Goal: Task Accomplishment & Management: Manage account settings

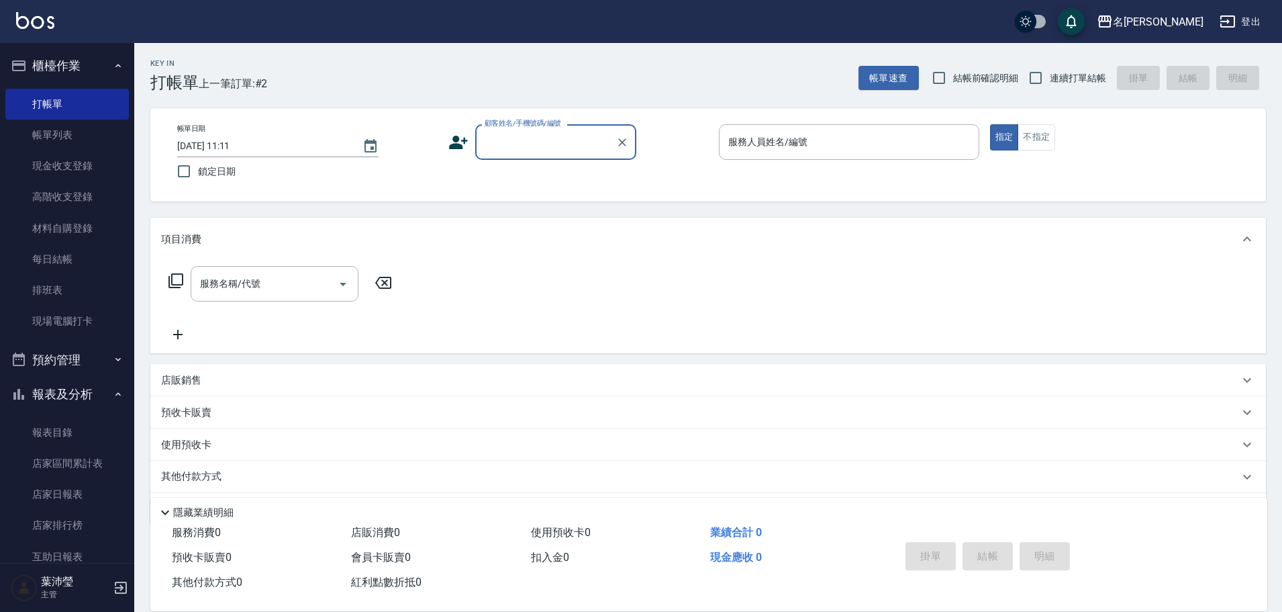
click at [510, 136] on input "顧客姓名/手機號碼/編號" at bounding box center [545, 141] width 129 height 23
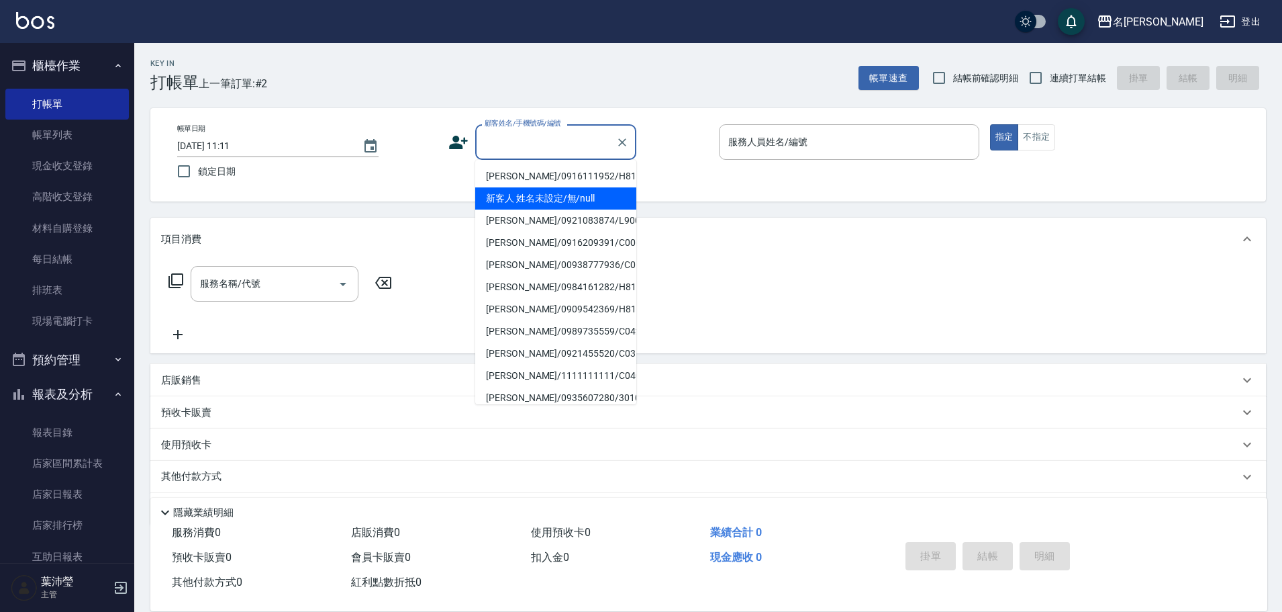
click at [571, 196] on li "新客人 姓名未設定/無/null" at bounding box center [555, 198] width 161 height 22
type input "新客人 姓名未設定/無/null"
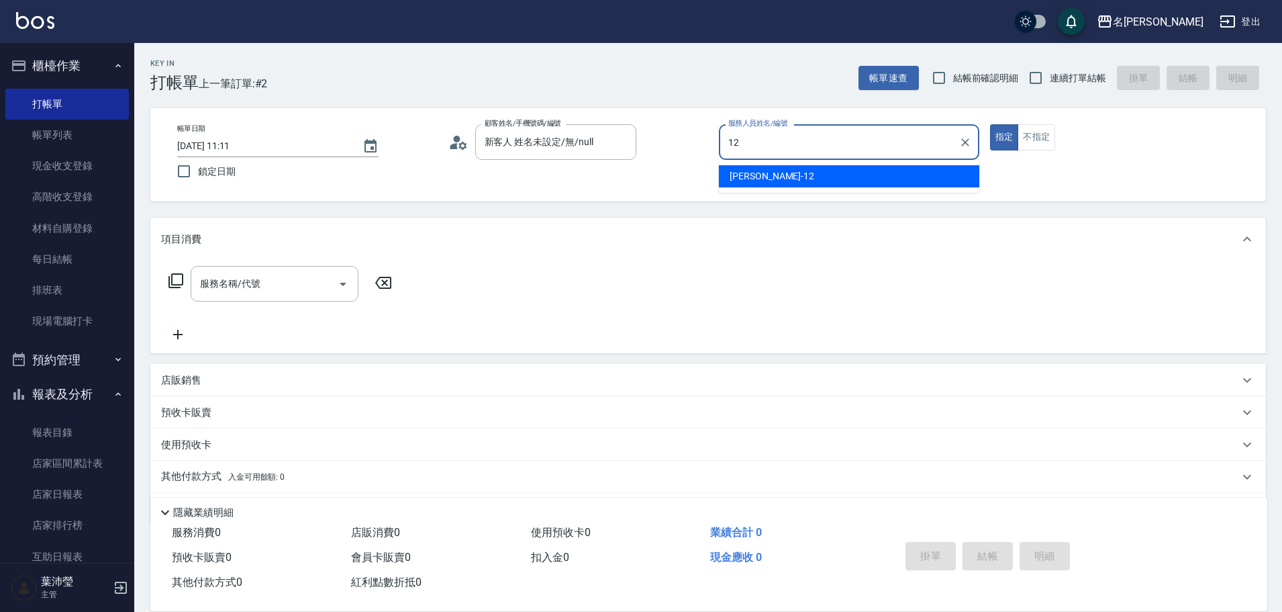
click at [764, 171] on span "[PERSON_NAME] -12" at bounding box center [772, 176] width 85 height 14
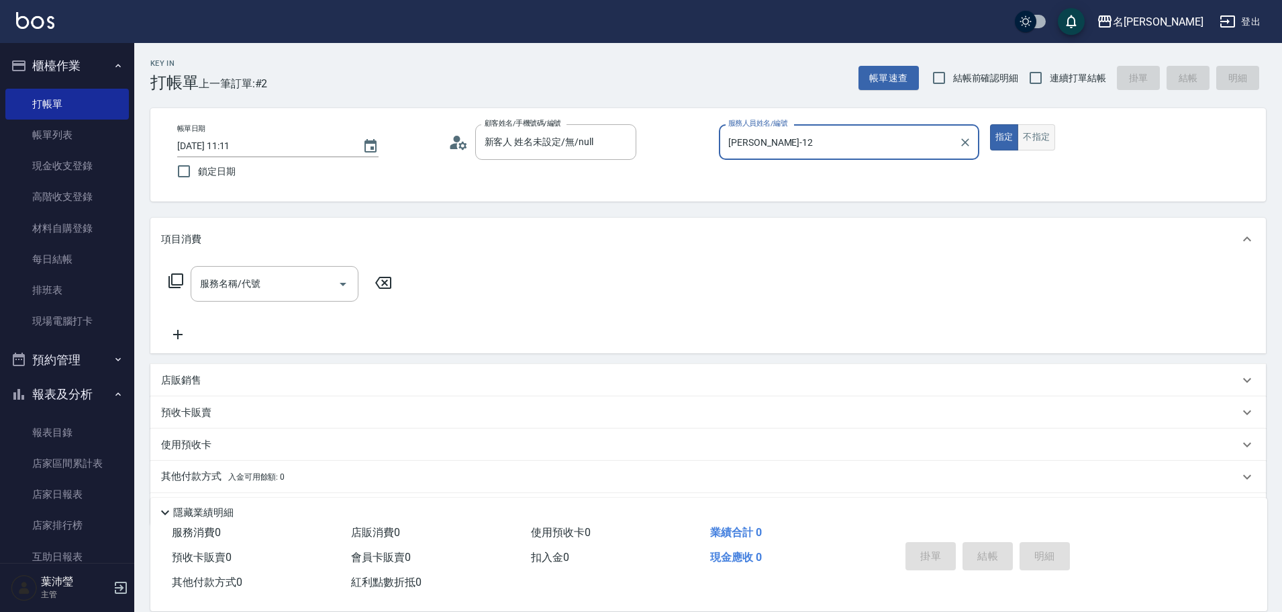
type input "[PERSON_NAME]-12"
drag, startPoint x: 1040, startPoint y: 142, endPoint x: 968, endPoint y: 161, distance: 75.1
click at [1040, 141] on button "不指定" at bounding box center [1037, 137] width 38 height 26
click at [177, 279] on icon at bounding box center [176, 281] width 16 height 16
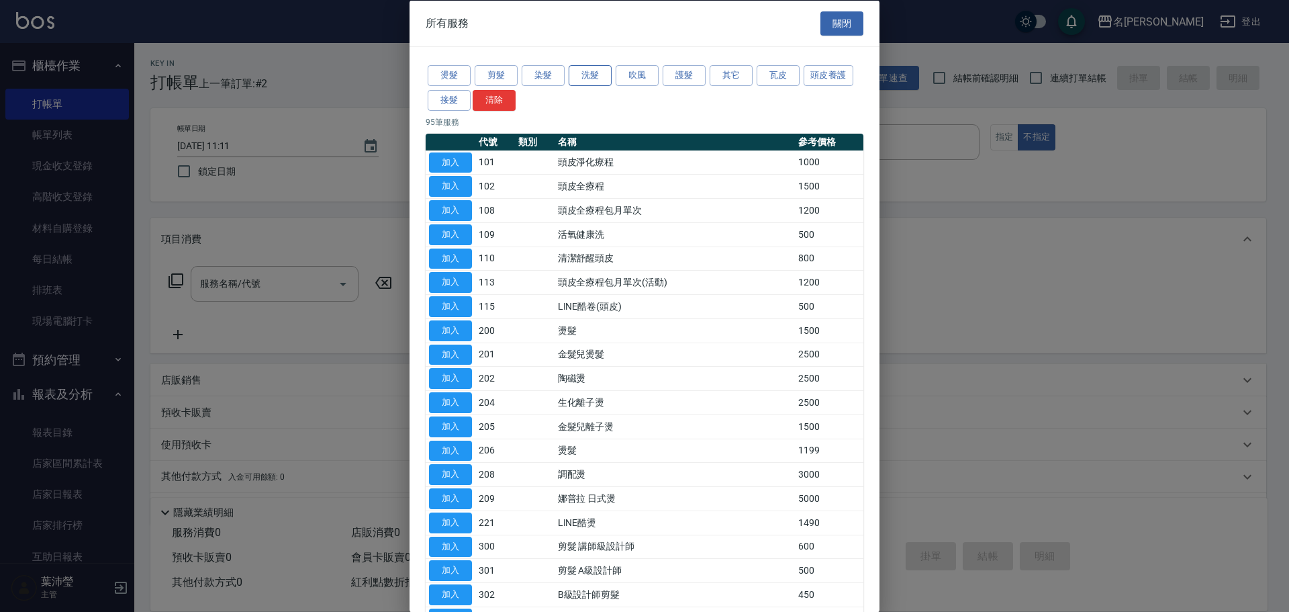
click at [591, 76] on button "洗髮" at bounding box center [590, 75] width 43 height 21
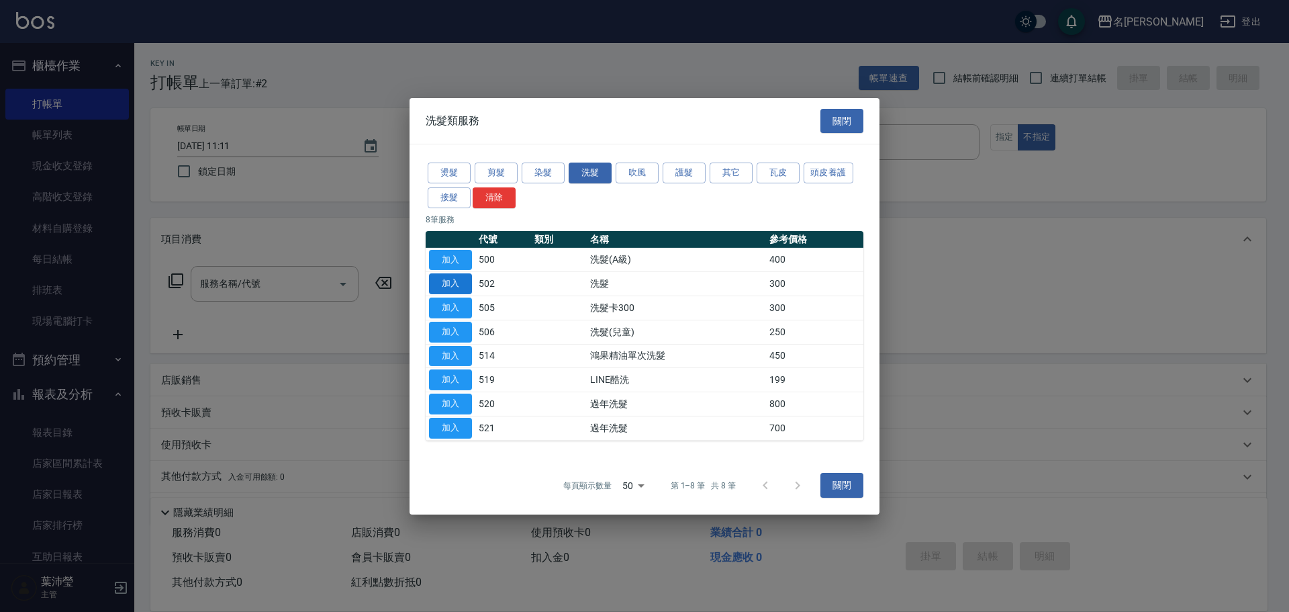
click at [440, 288] on button "加入" at bounding box center [450, 283] width 43 height 21
type input "洗髮(502)"
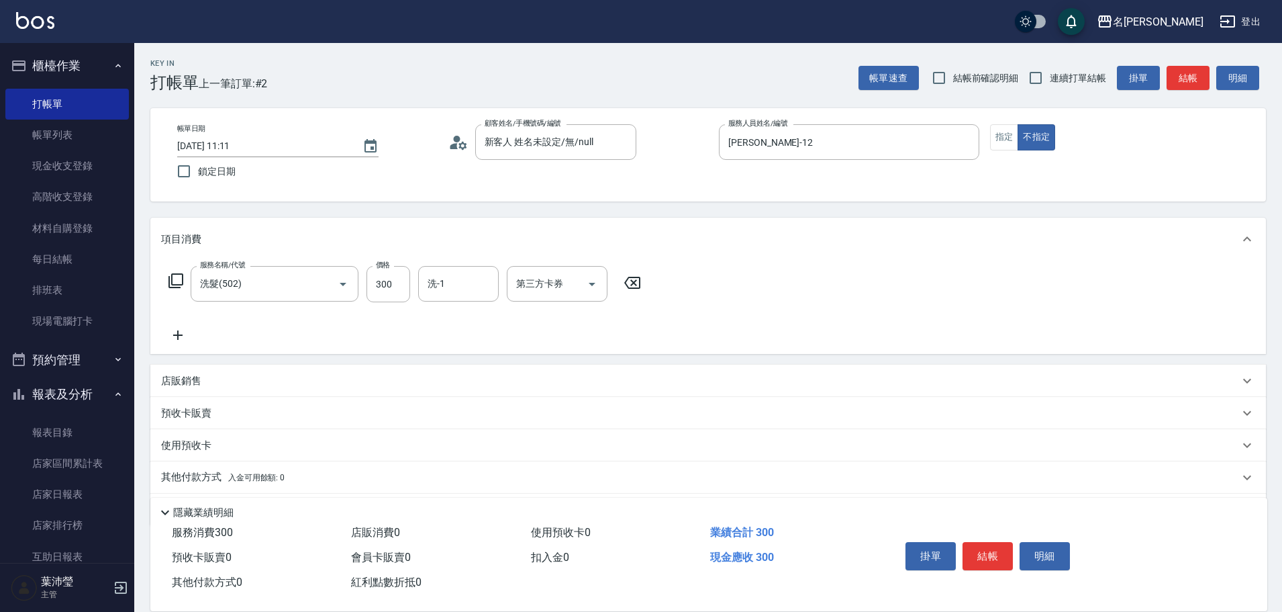
click at [176, 277] on icon at bounding box center [176, 281] width 16 height 16
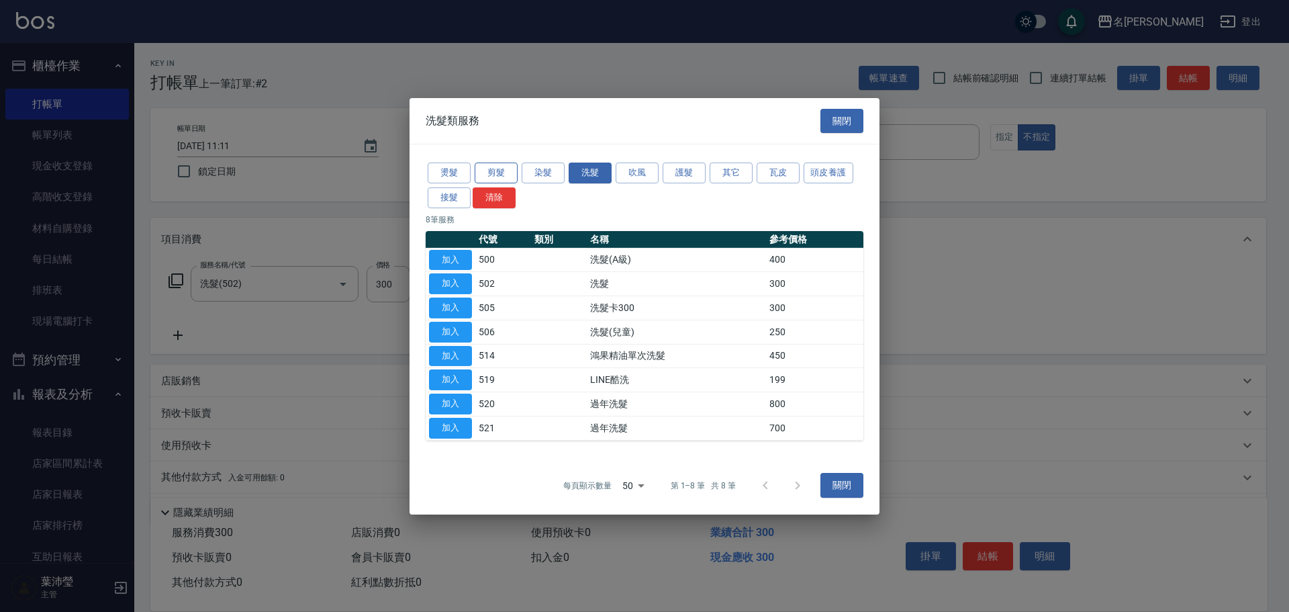
click at [477, 173] on button "剪髮" at bounding box center [496, 172] width 43 height 21
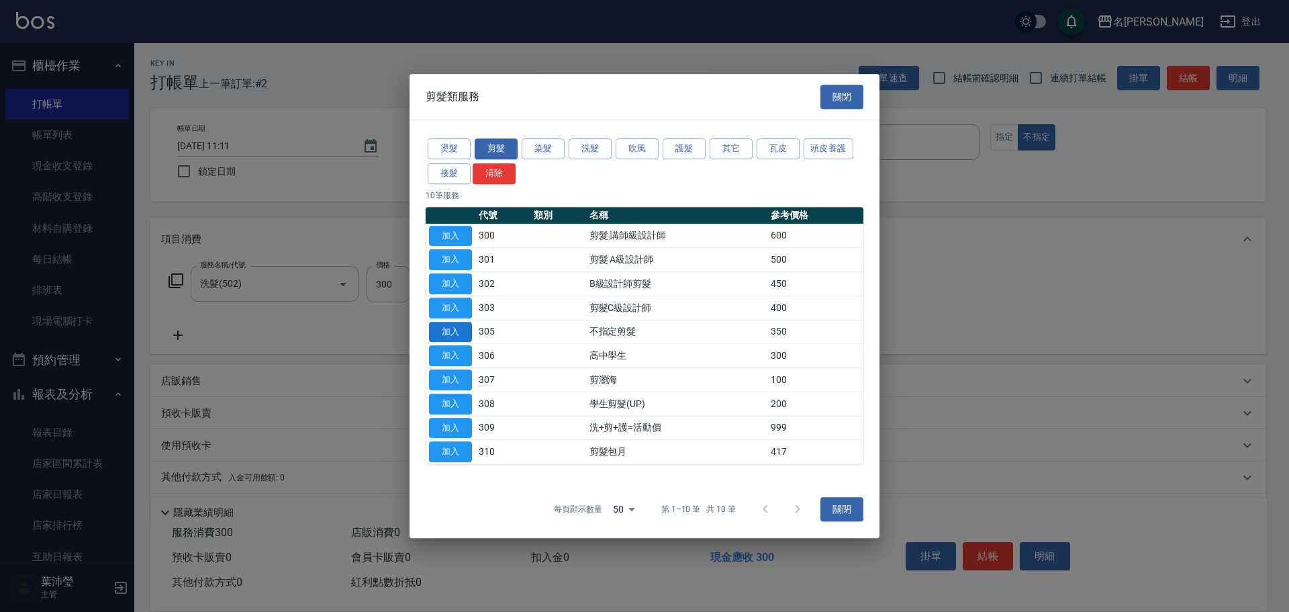
click at [454, 326] on button "加入" at bounding box center [450, 332] width 43 height 21
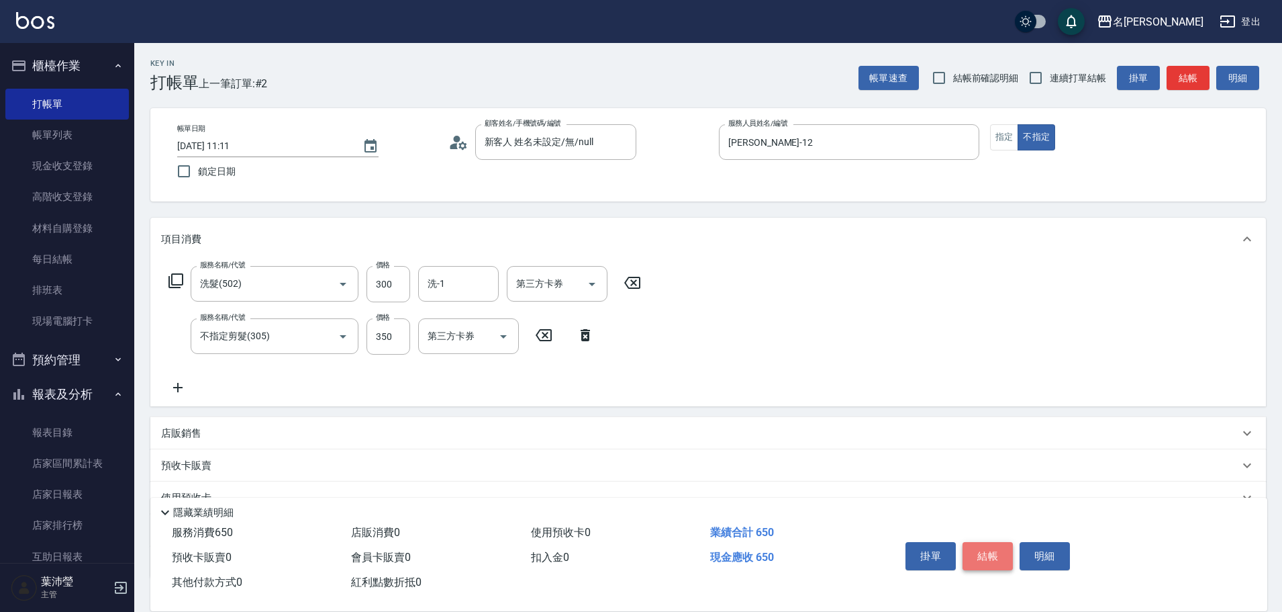
click at [983, 551] on button "結帳" at bounding box center [988, 556] width 50 height 28
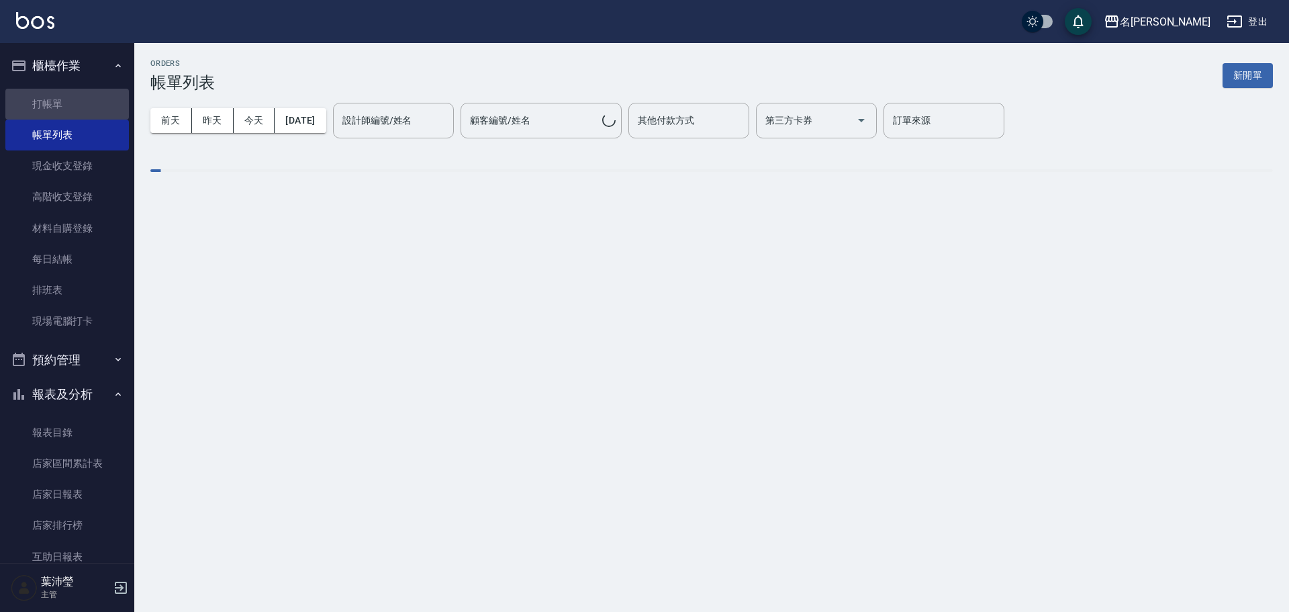
drag, startPoint x: 79, startPoint y: 93, endPoint x: 303, endPoint y: 81, distance: 225.2
click at [79, 94] on link "打帳單" at bounding box center [67, 104] width 124 height 31
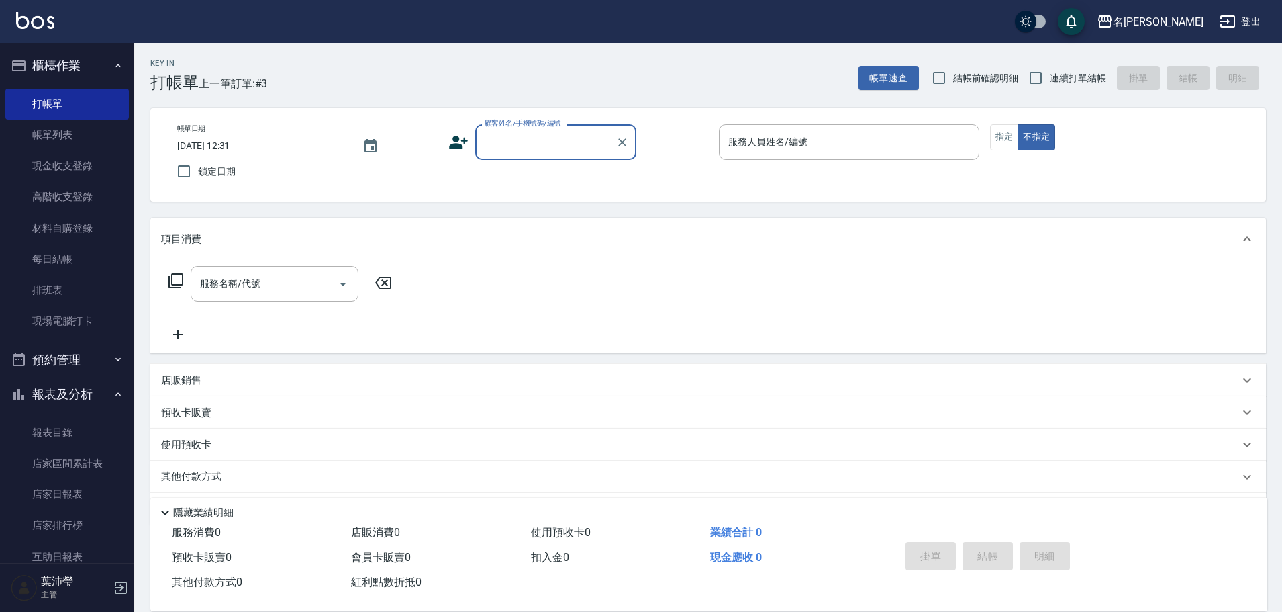
click at [546, 148] on input "顧客姓名/手機號碼/編號" at bounding box center [545, 141] width 129 height 23
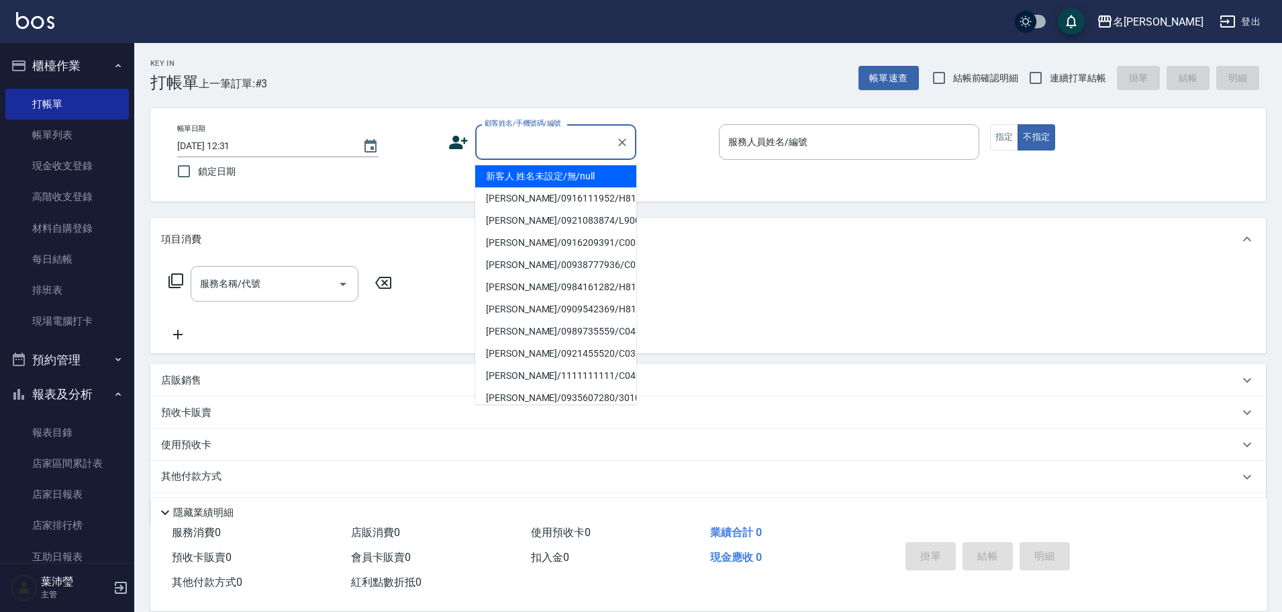
drag, startPoint x: 554, startPoint y: 178, endPoint x: 682, endPoint y: 182, distance: 128.3
click at [560, 179] on li "新客人 姓名未設定/無/null" at bounding box center [555, 176] width 161 height 22
type input "新客人 姓名未設定/無/null"
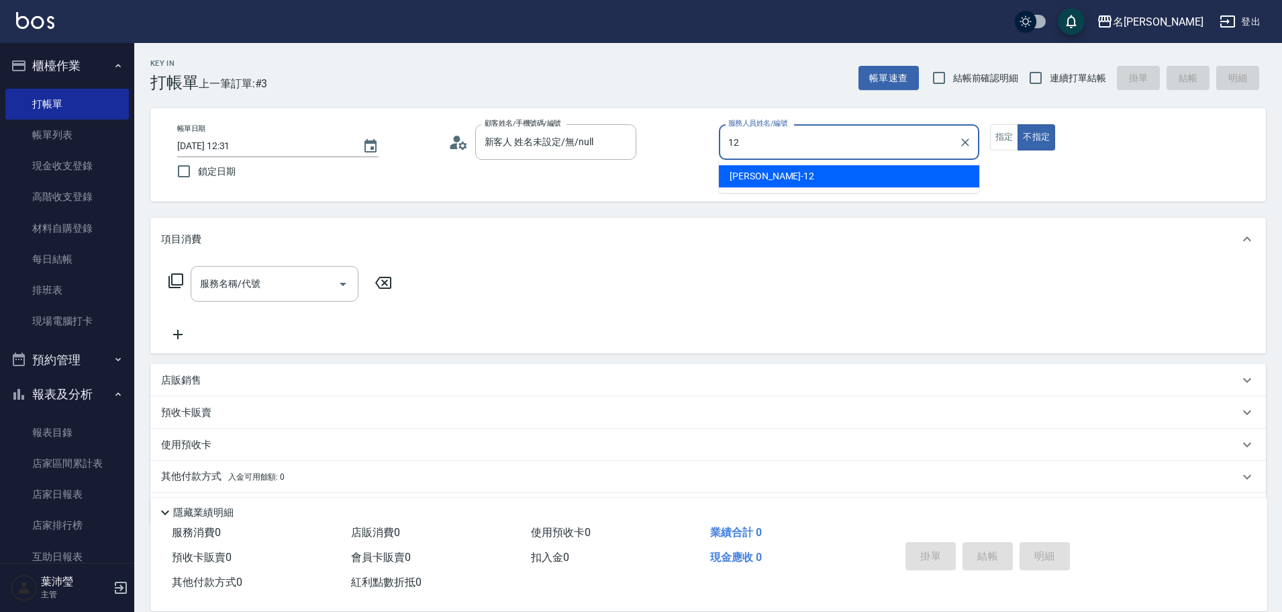
click at [762, 180] on span "[PERSON_NAME] -12" at bounding box center [772, 176] width 85 height 14
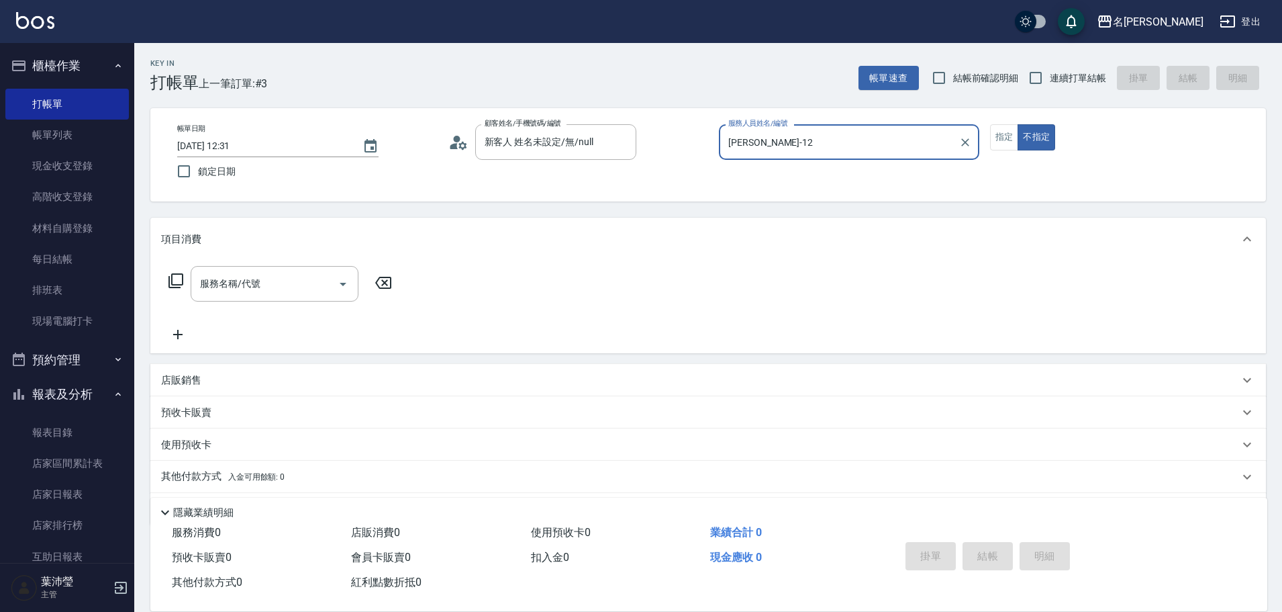
type input "[PERSON_NAME]-12"
click at [175, 277] on icon at bounding box center [176, 281] width 16 height 16
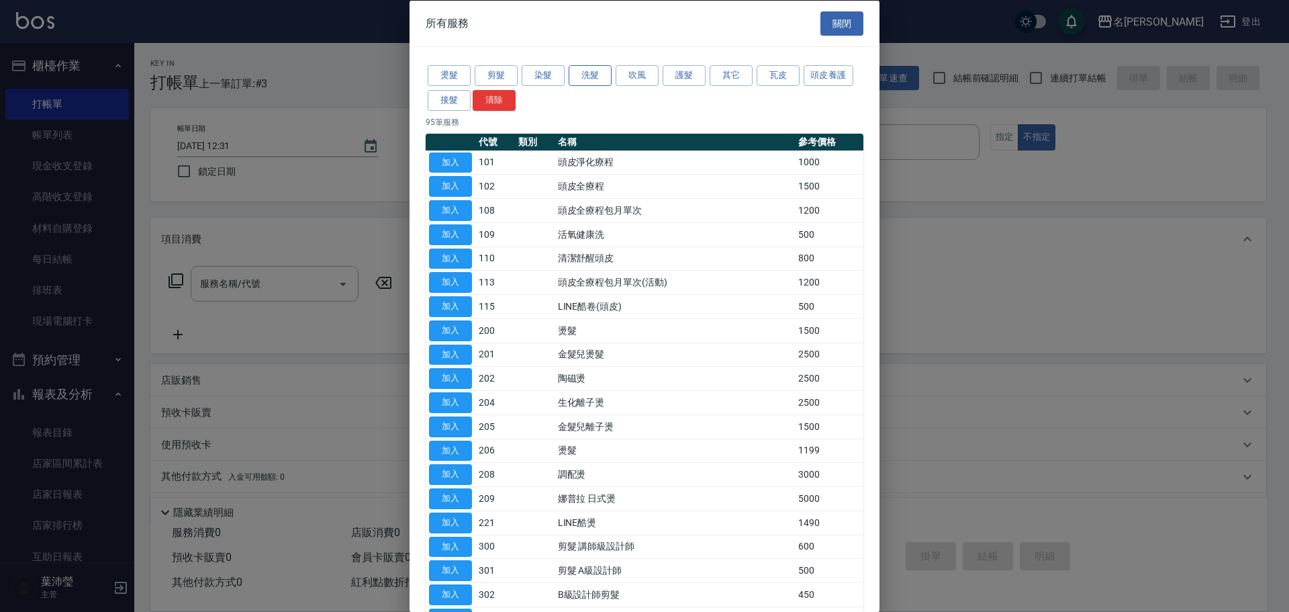
drag, startPoint x: 587, startPoint y: 79, endPoint x: 601, endPoint y: 79, distance: 14.1
click at [587, 78] on button "洗髮" at bounding box center [590, 75] width 43 height 21
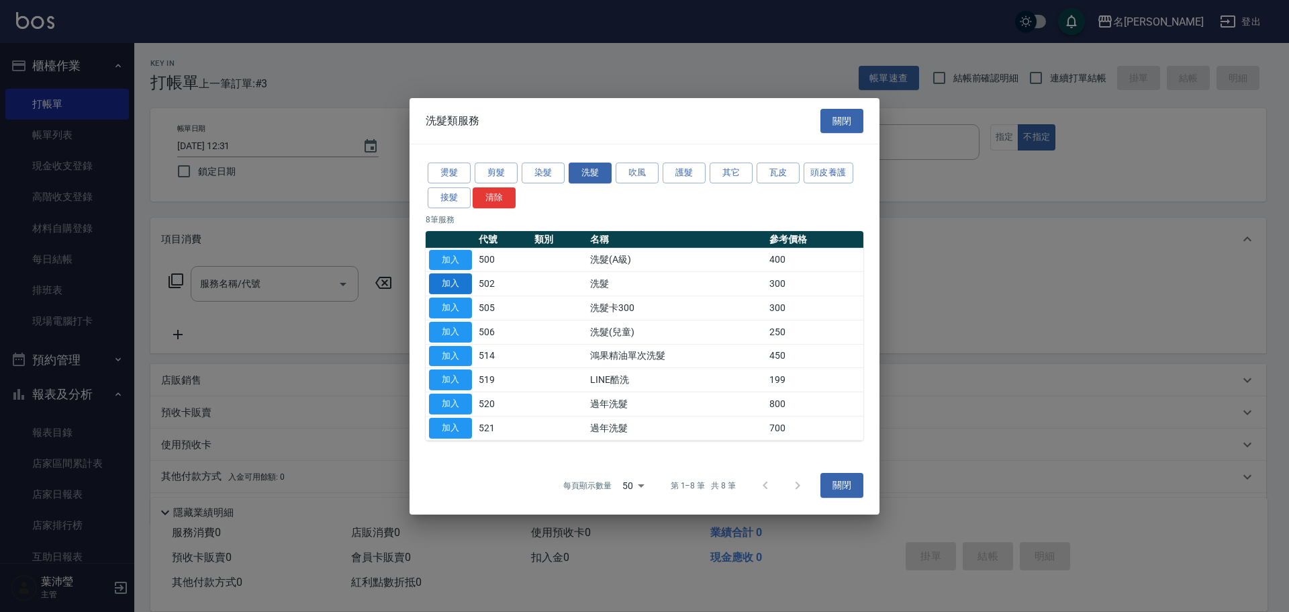
click at [453, 279] on button "加入" at bounding box center [450, 283] width 43 height 21
type input "洗髮(502)"
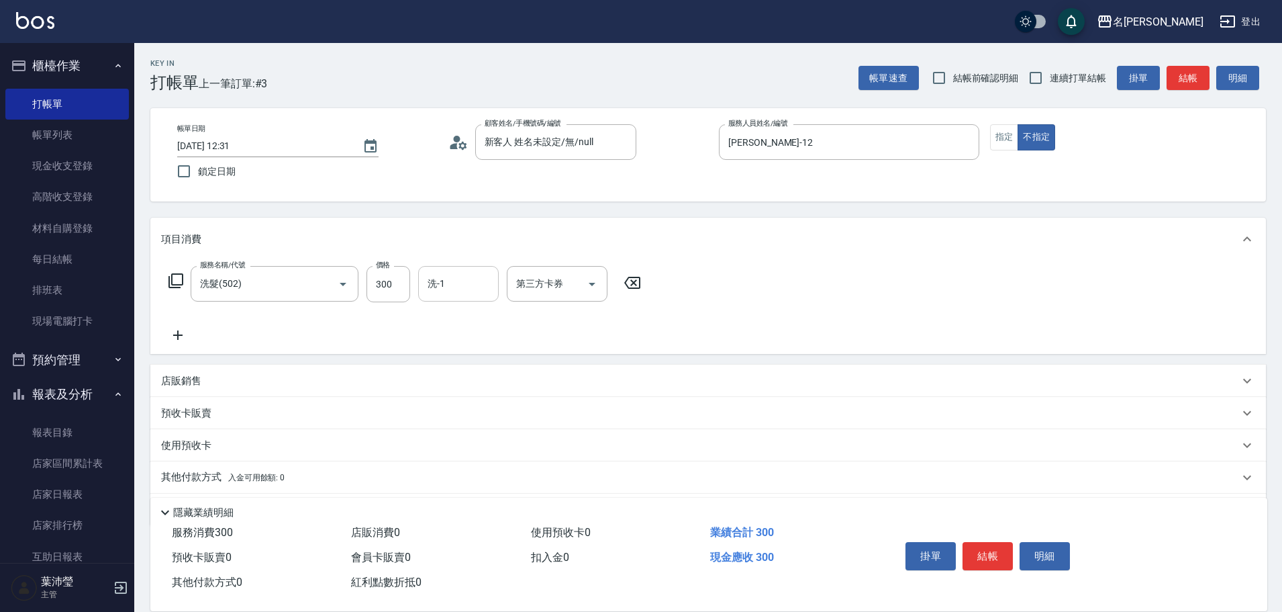
click at [445, 289] on input "洗-1" at bounding box center [458, 283] width 68 height 23
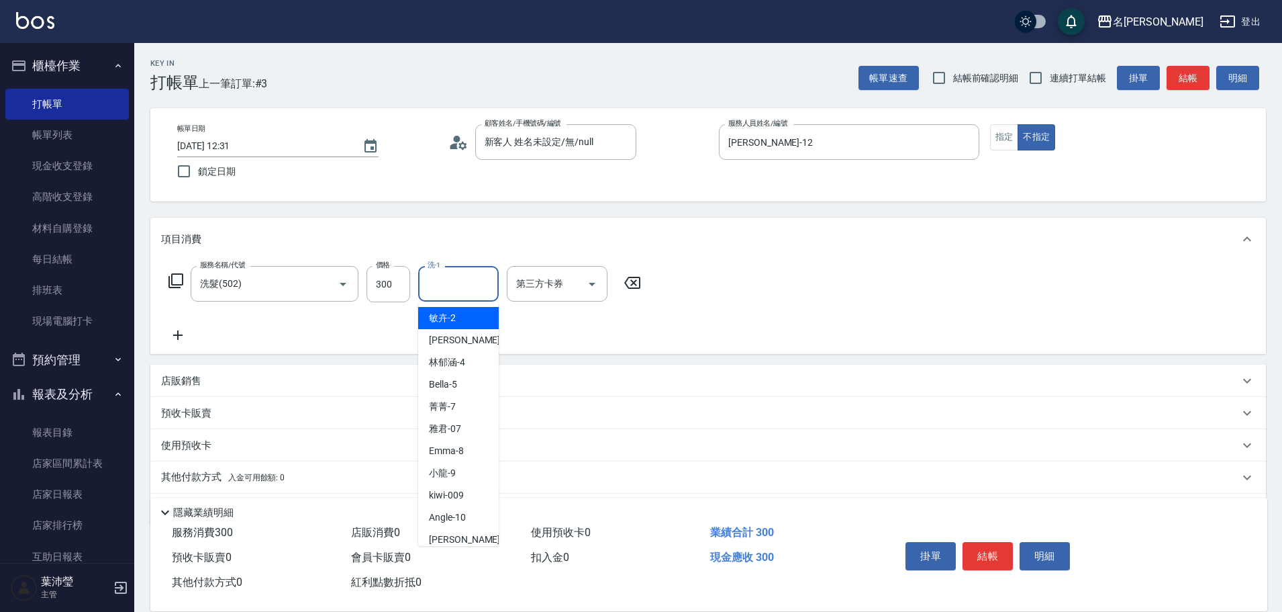
type input "9"
click at [479, 283] on icon "Clear" at bounding box center [484, 283] width 13 height 13
click at [456, 319] on span "Emma -8" at bounding box center [446, 318] width 35 height 14
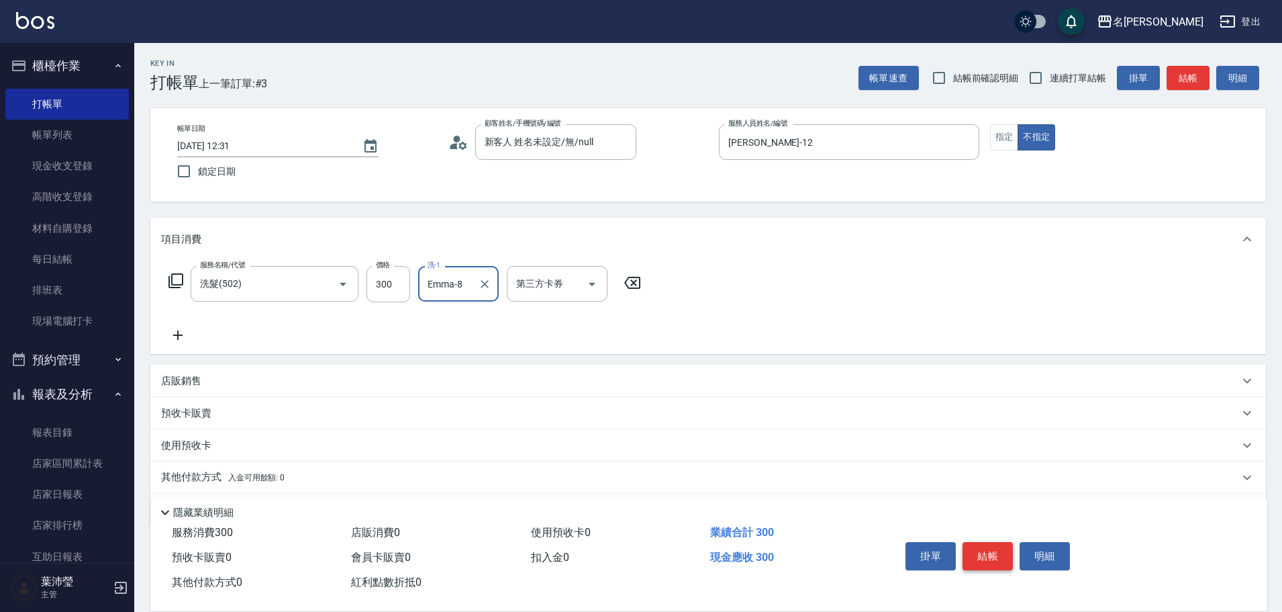
type input "Emma-8"
click at [988, 555] on button "結帳" at bounding box center [988, 556] width 50 height 28
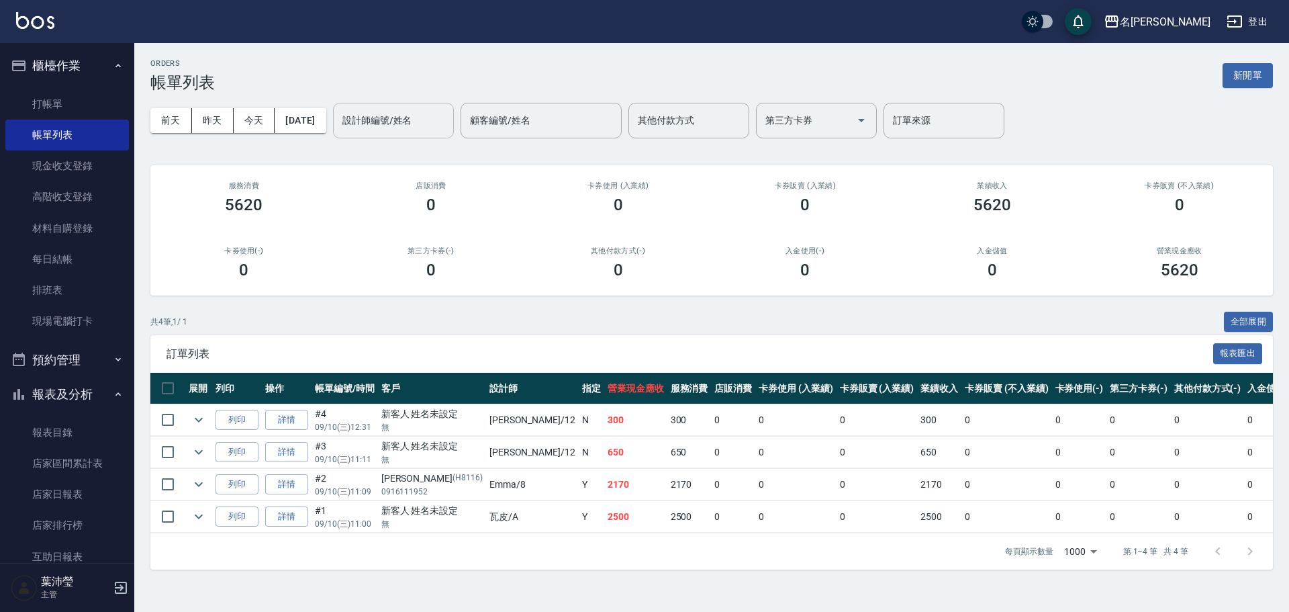
click at [436, 126] on input "設計師編號/姓名" at bounding box center [393, 120] width 109 height 23
click at [420, 150] on div "[PERSON_NAME] -12" at bounding box center [416, 155] width 121 height 22
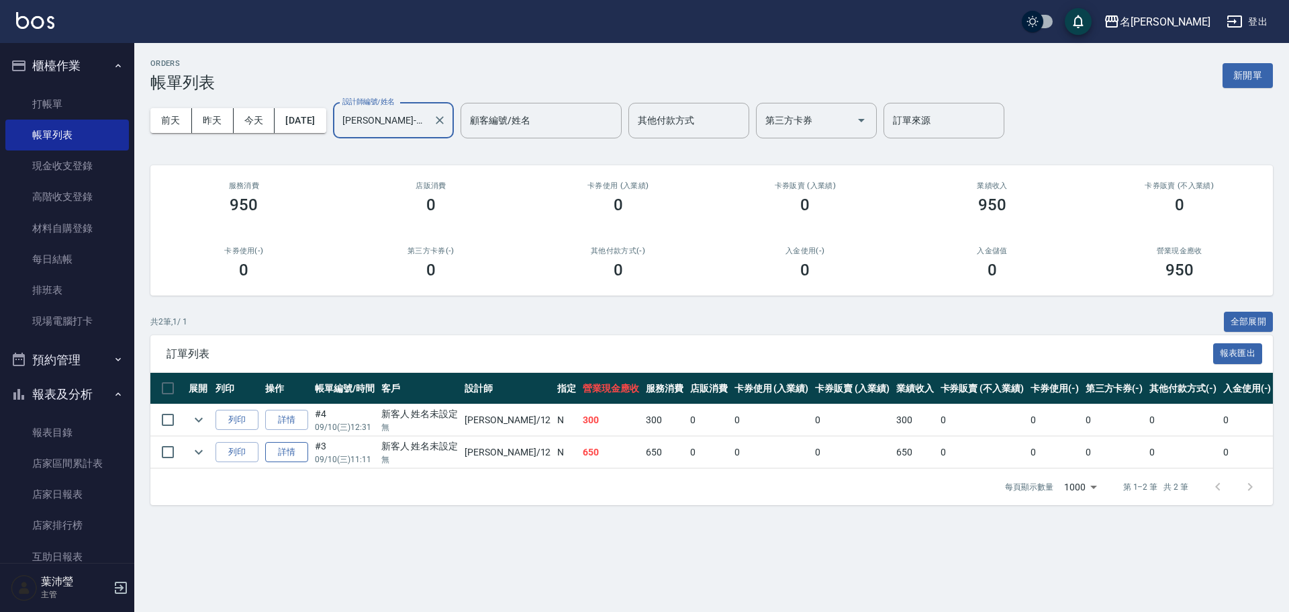
type input "[PERSON_NAME]-12"
click at [293, 449] on link "詳情" at bounding box center [286, 452] width 43 height 21
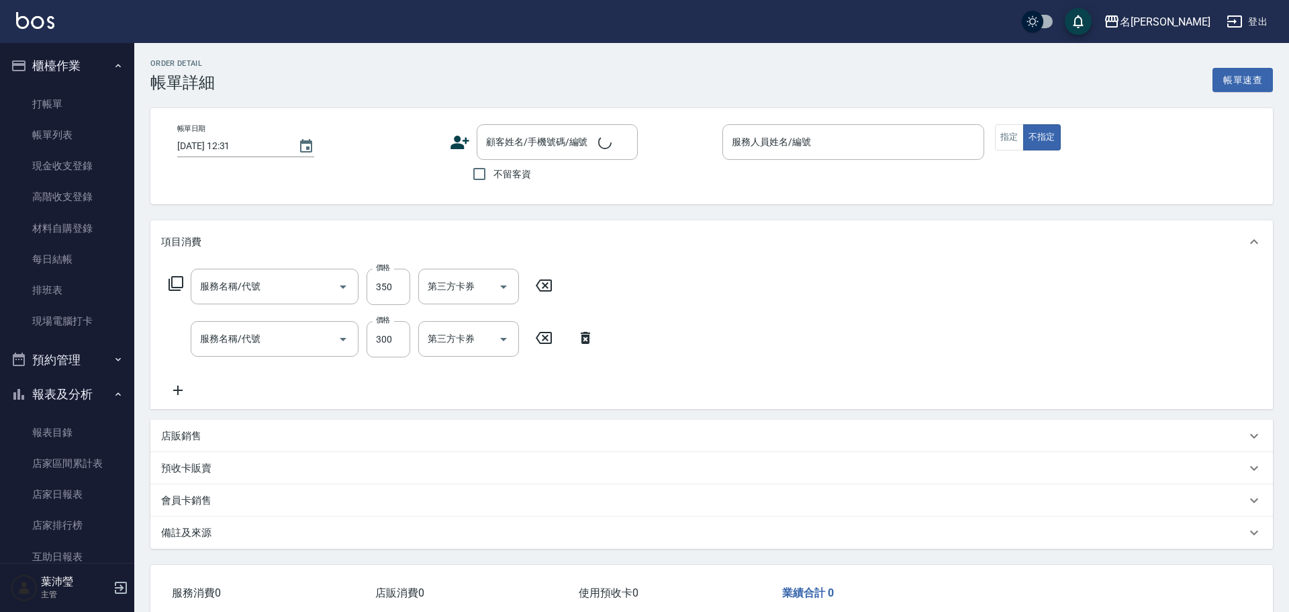
type input "[DATE] 11:11"
type input "[PERSON_NAME]-12"
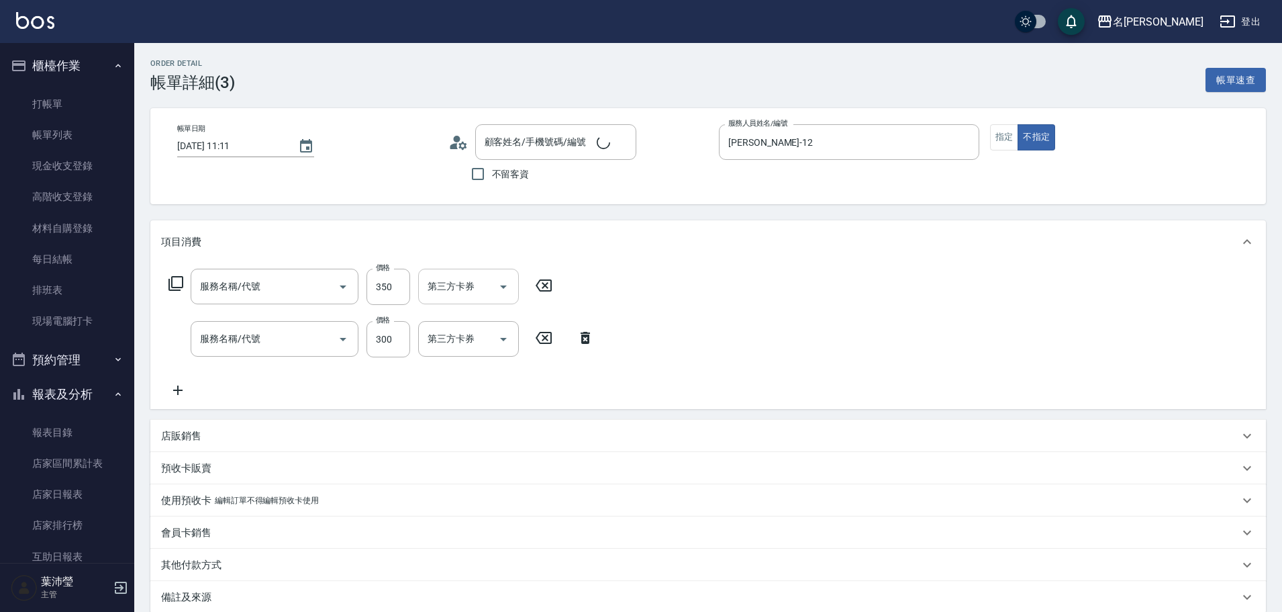
type input "不指定剪髮(305)"
type input "洗髮(502)"
type input "新客人 姓名未設定/無/null"
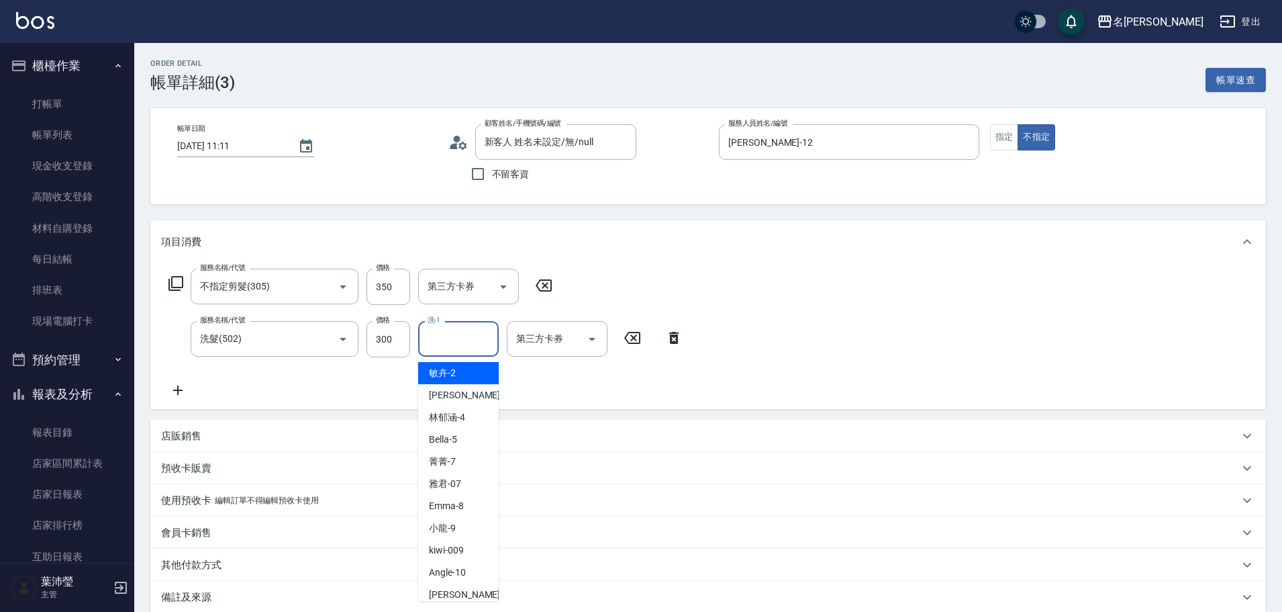
click at [448, 348] on input "洗-1" at bounding box center [458, 338] width 68 height 23
click at [477, 367] on div "語爭 -20" at bounding box center [458, 373] width 81 height 22
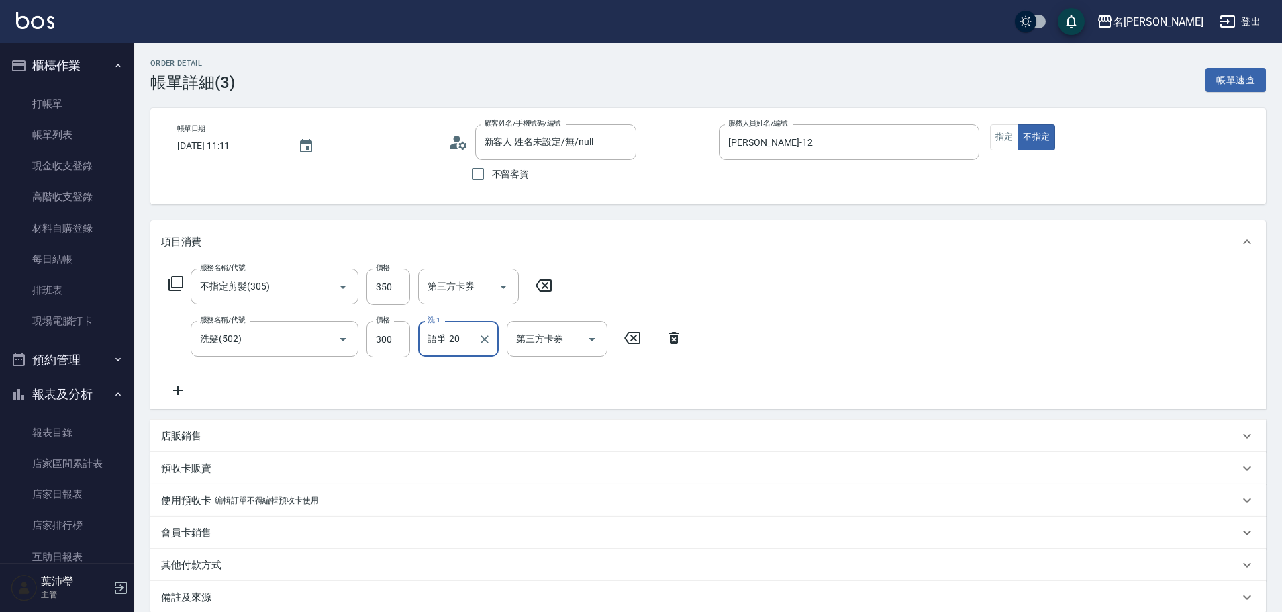
scroll to position [77, 0]
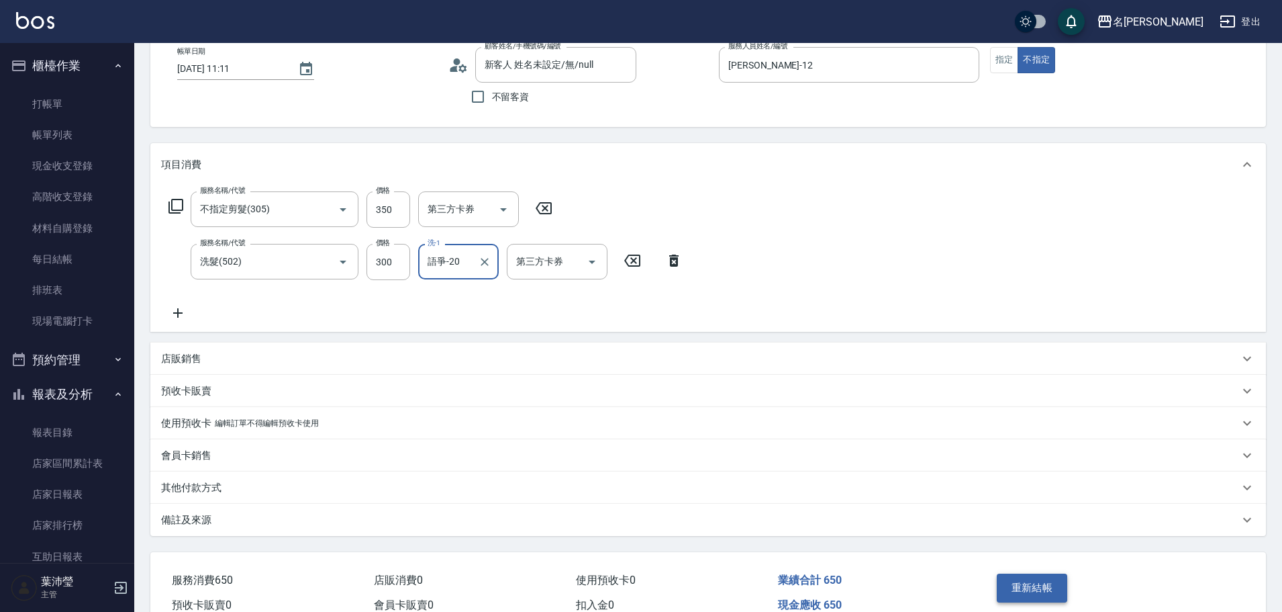
type input "語爭-20"
drag, startPoint x: 1022, startPoint y: 585, endPoint x: 1054, endPoint y: 567, distance: 36.4
click at [1022, 585] on button "重新結帳" at bounding box center [1032, 587] width 71 height 28
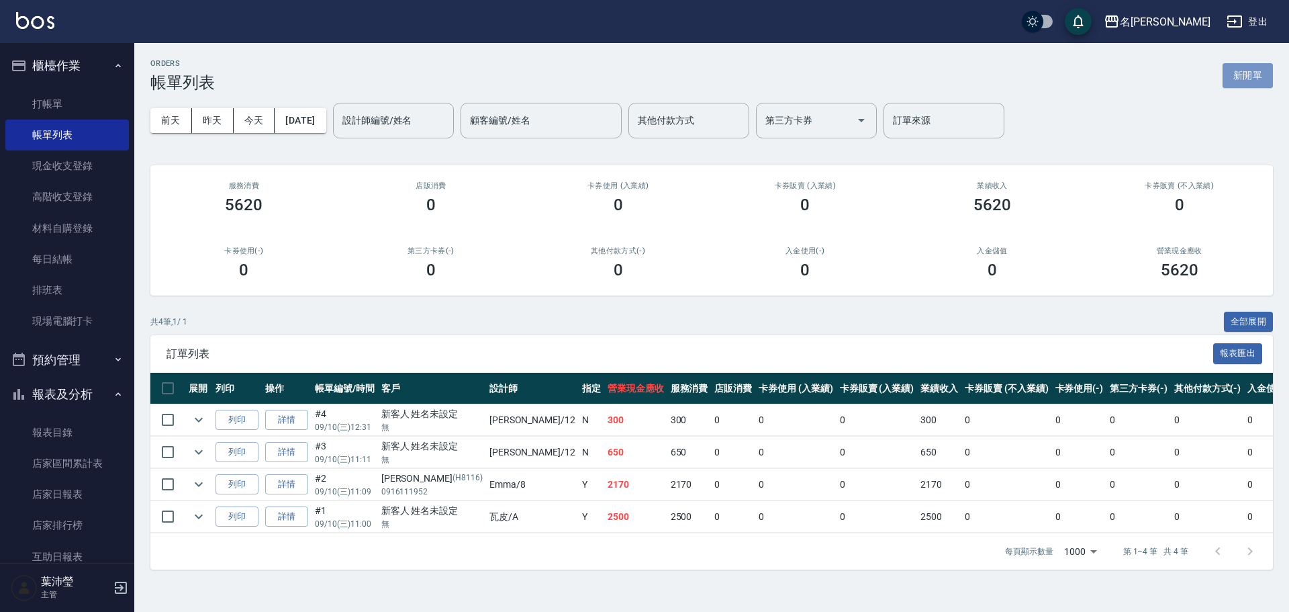
drag, startPoint x: 1239, startPoint y: 75, endPoint x: 1083, endPoint y: 86, distance: 156.1
click at [1238, 77] on button "新開單" at bounding box center [1247, 75] width 50 height 25
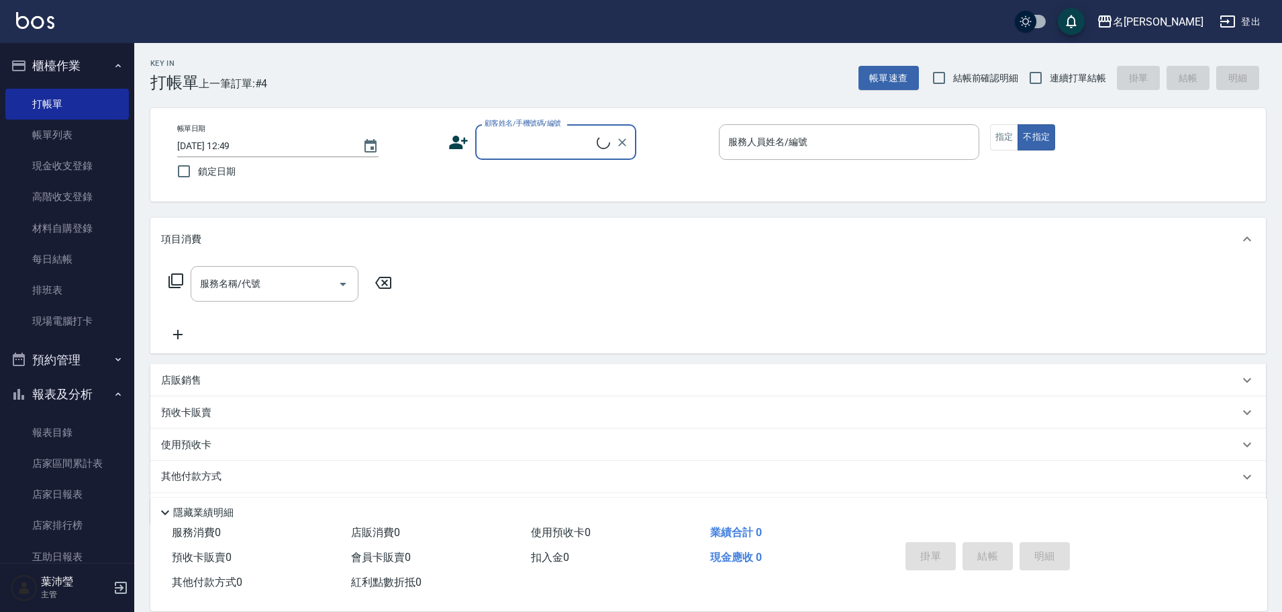
click at [518, 131] on input "顧客姓名/手機號碼/編號" at bounding box center [538, 141] width 115 height 23
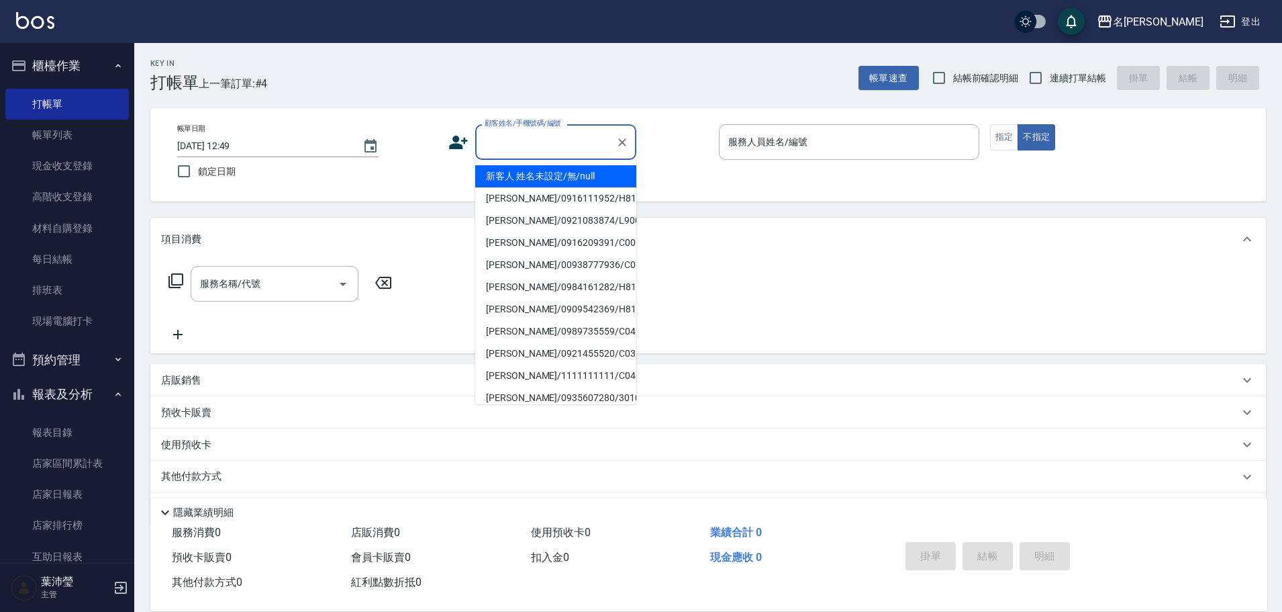
click at [522, 176] on li "新客人 姓名未設定/無/null" at bounding box center [555, 176] width 161 height 22
type input "新客人 姓名未設定/無/null"
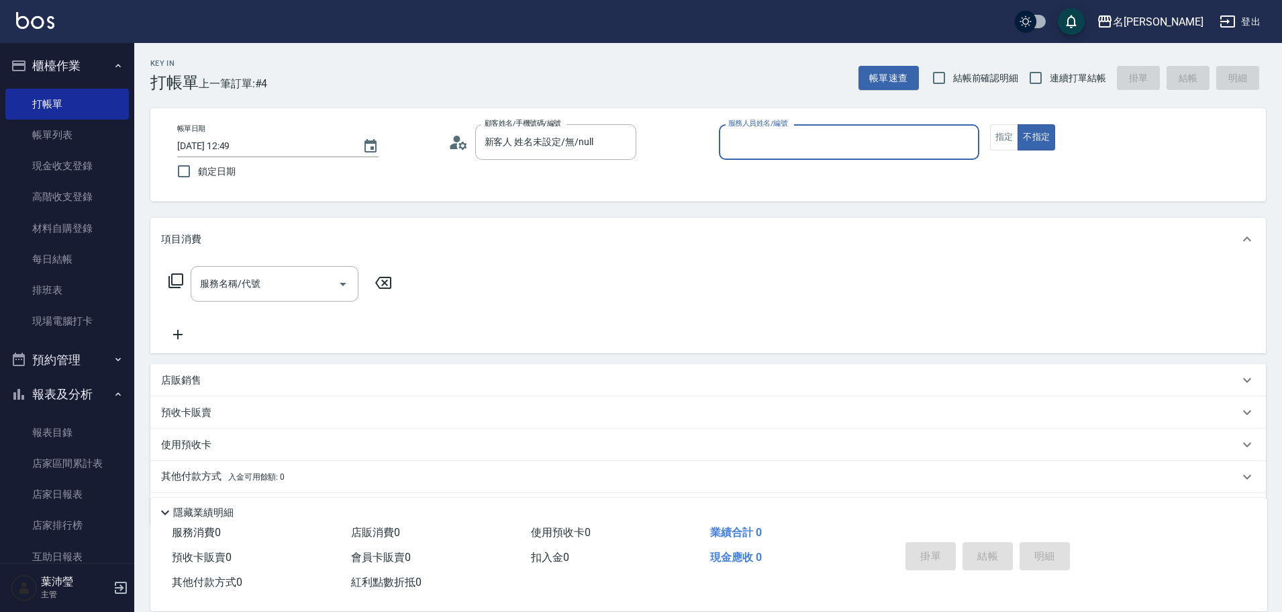
click at [942, 134] on input "服務人員姓名/編號" at bounding box center [849, 141] width 248 height 23
type input "小龍-9"
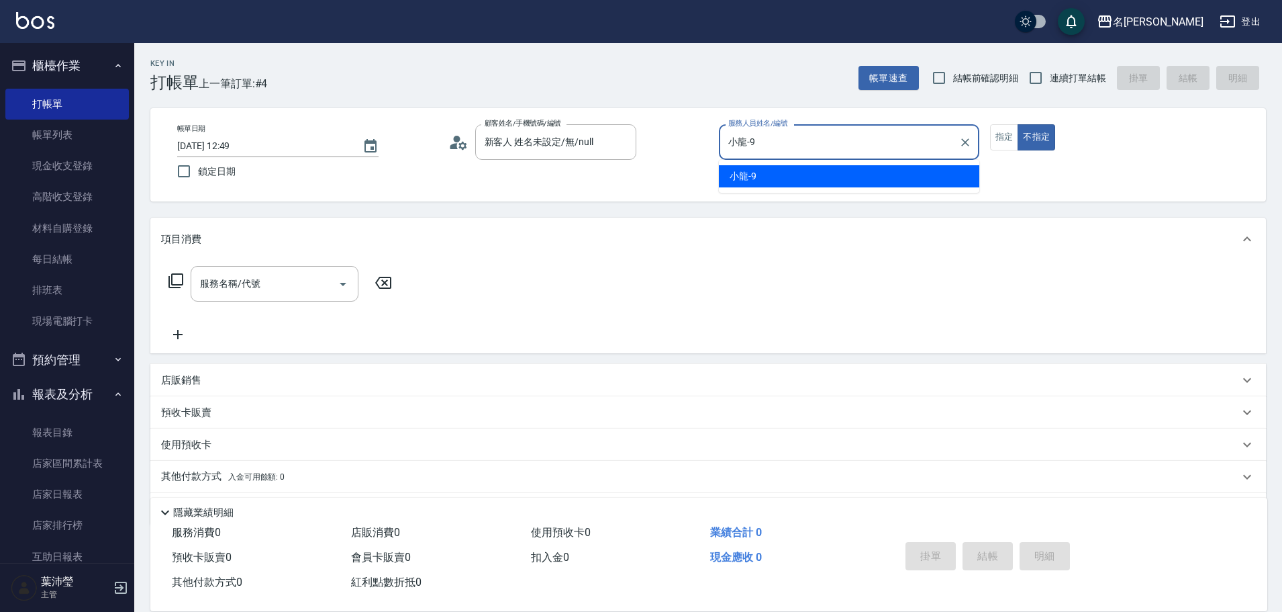
type button "false"
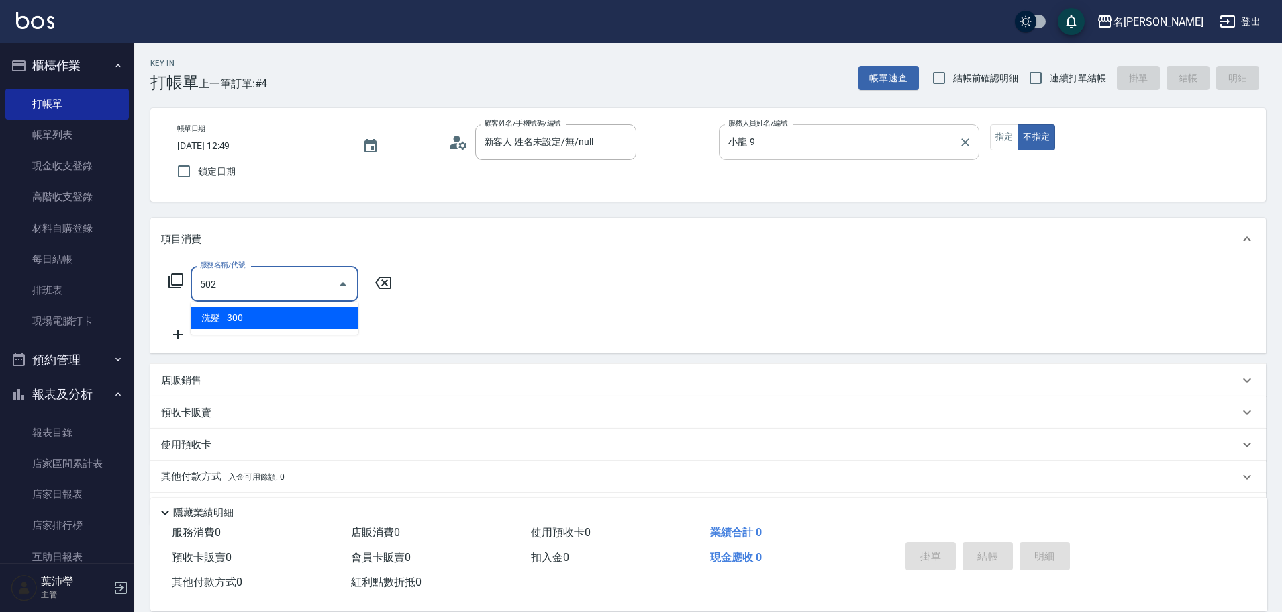
type input "洗髮(502)"
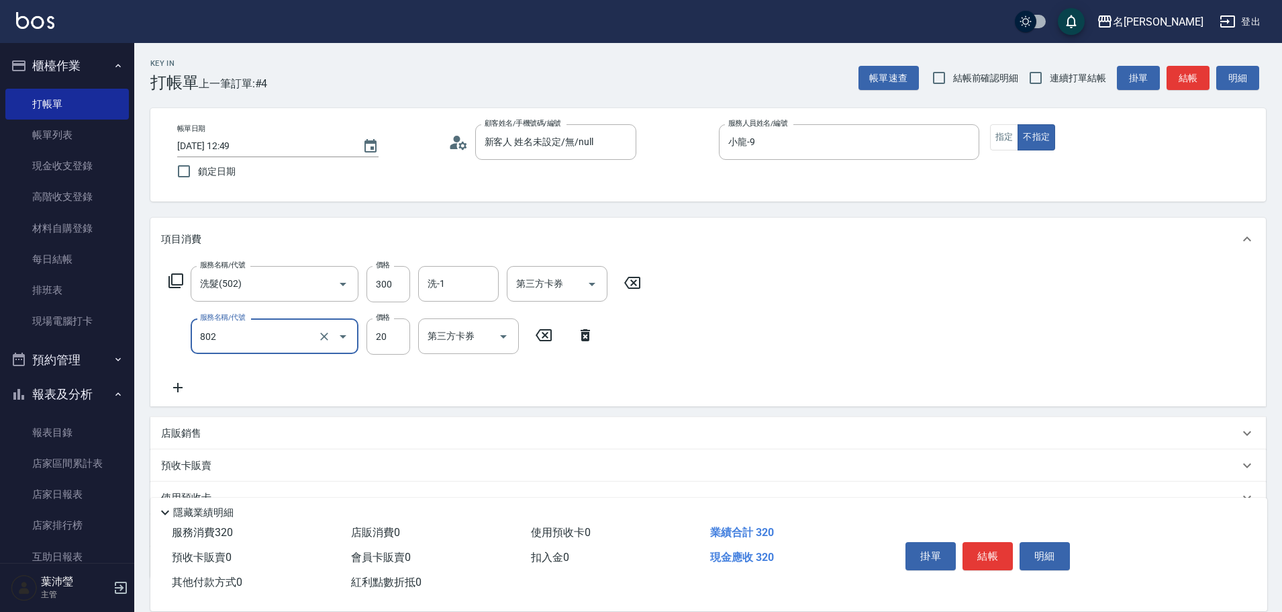
type input "潤絲(802)"
